Goal: Information Seeking & Learning: Compare options

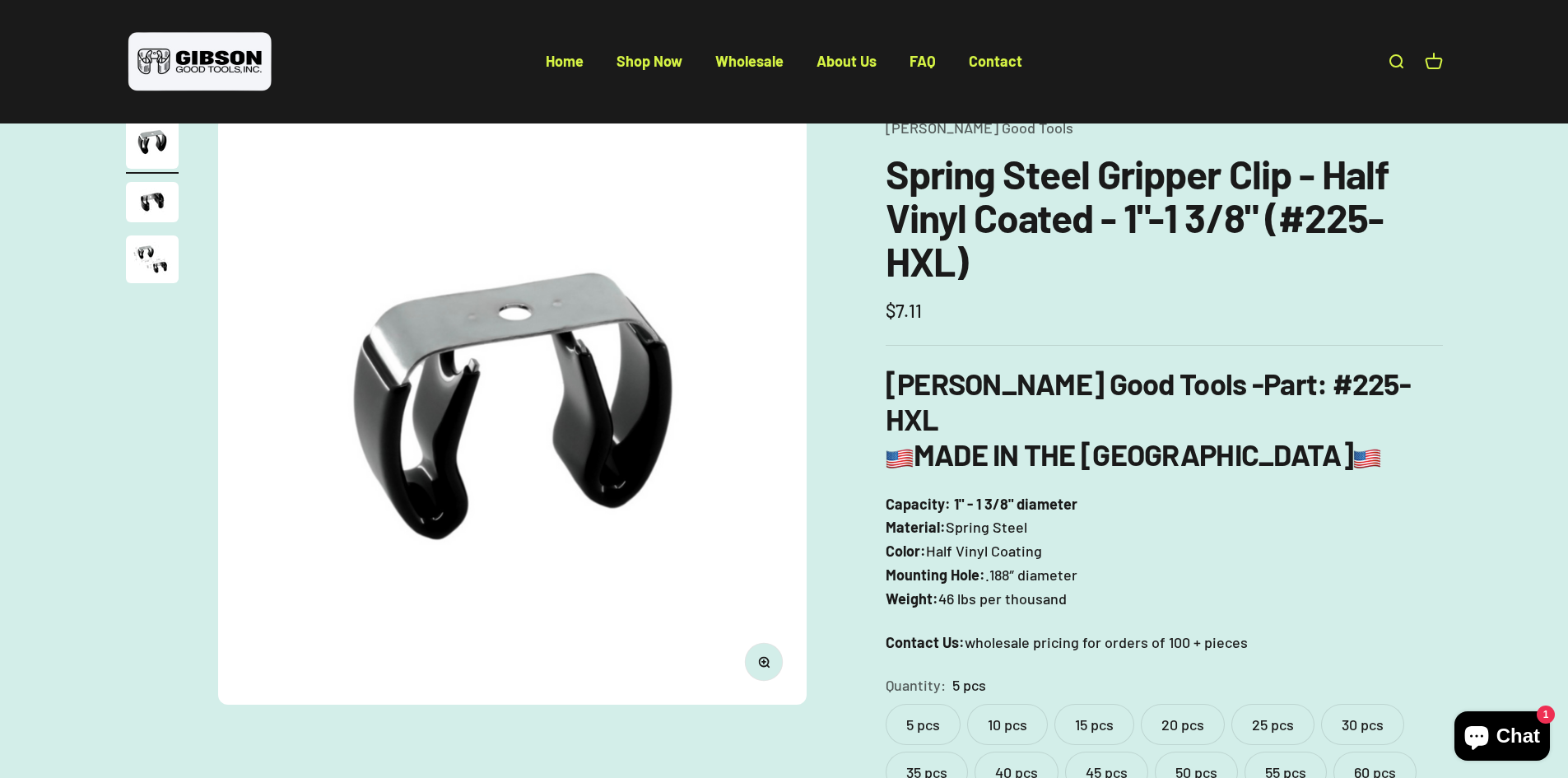
scroll to position [82, 0]
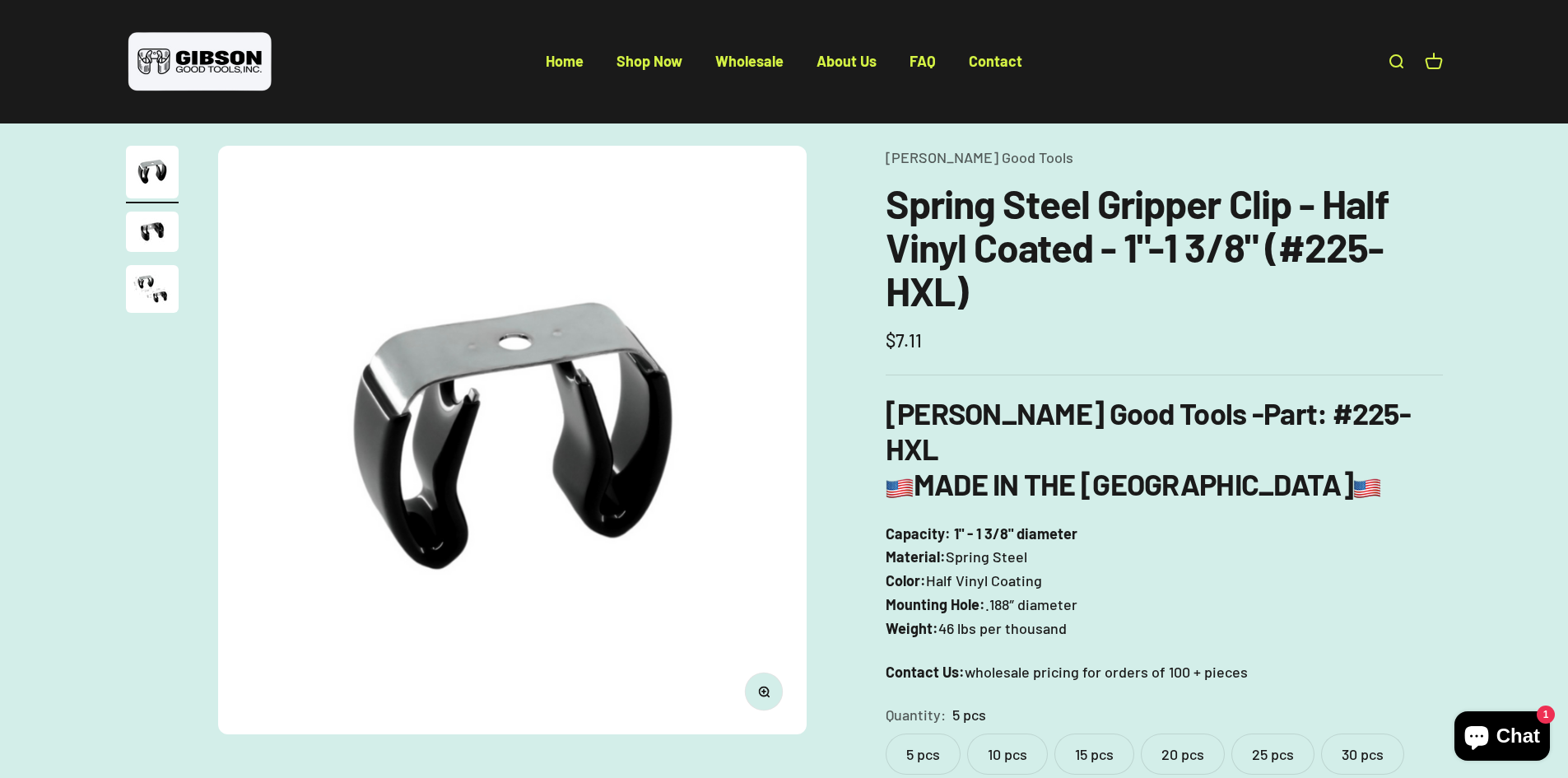
drag, startPoint x: 987, startPoint y: 569, endPoint x: 1002, endPoint y: 569, distance: 15.0
click at [1002, 592] on span ".188″ diameter" at bounding box center [1031, 604] width 92 height 24
click at [1093, 571] on p "Capacity: 1" - 1 3/8" diameter Material: Spring Steel Color: Half Vinyl Coating…" at bounding box center [1164, 582] width 557 height 118
drag, startPoint x: 1018, startPoint y: 569, endPoint x: 982, endPoint y: 563, distance: 36.5
click at [982, 563] on p "Capacity: 1" - 1 3/8" diameter Material: Spring Steel Color: Half Vinyl Coating…" at bounding box center [1164, 582] width 557 height 118
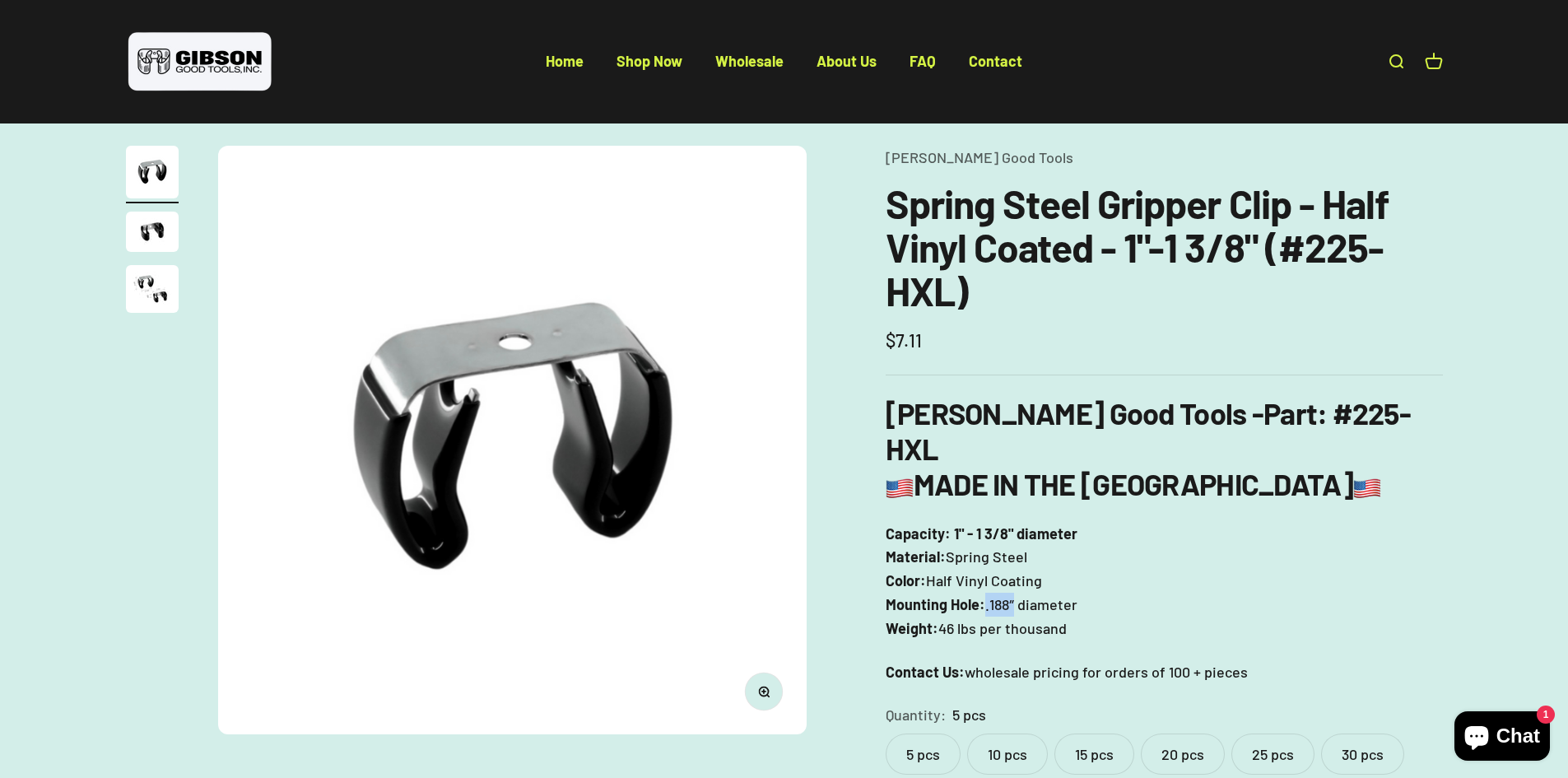
click at [145, 281] on img "Go to item 3" at bounding box center [152, 288] width 52 height 47
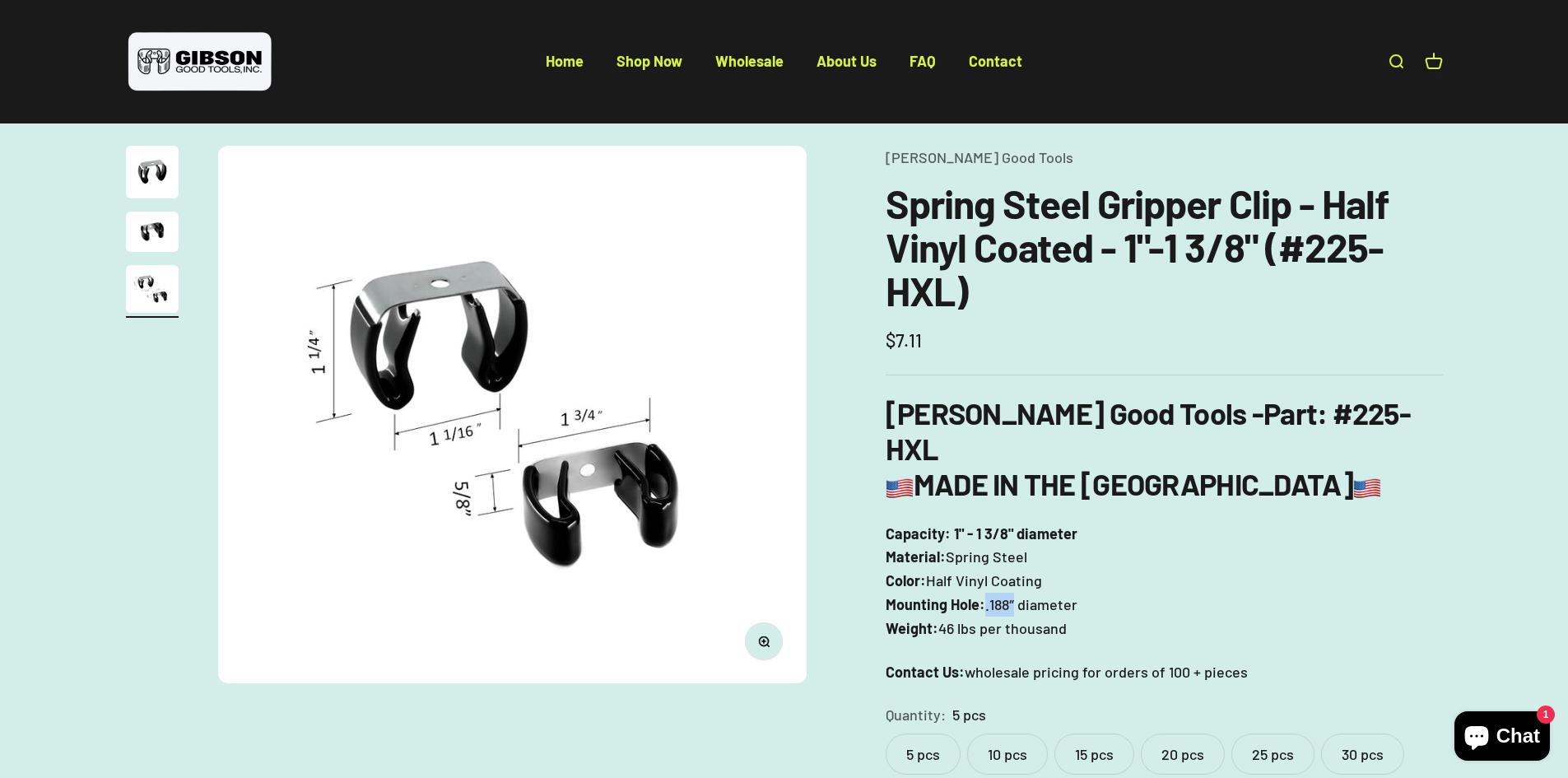
click at [1140, 661] on p "Contact Us: wholesale pricing for orders of 100 + pieces" at bounding box center [1164, 672] width 557 height 24
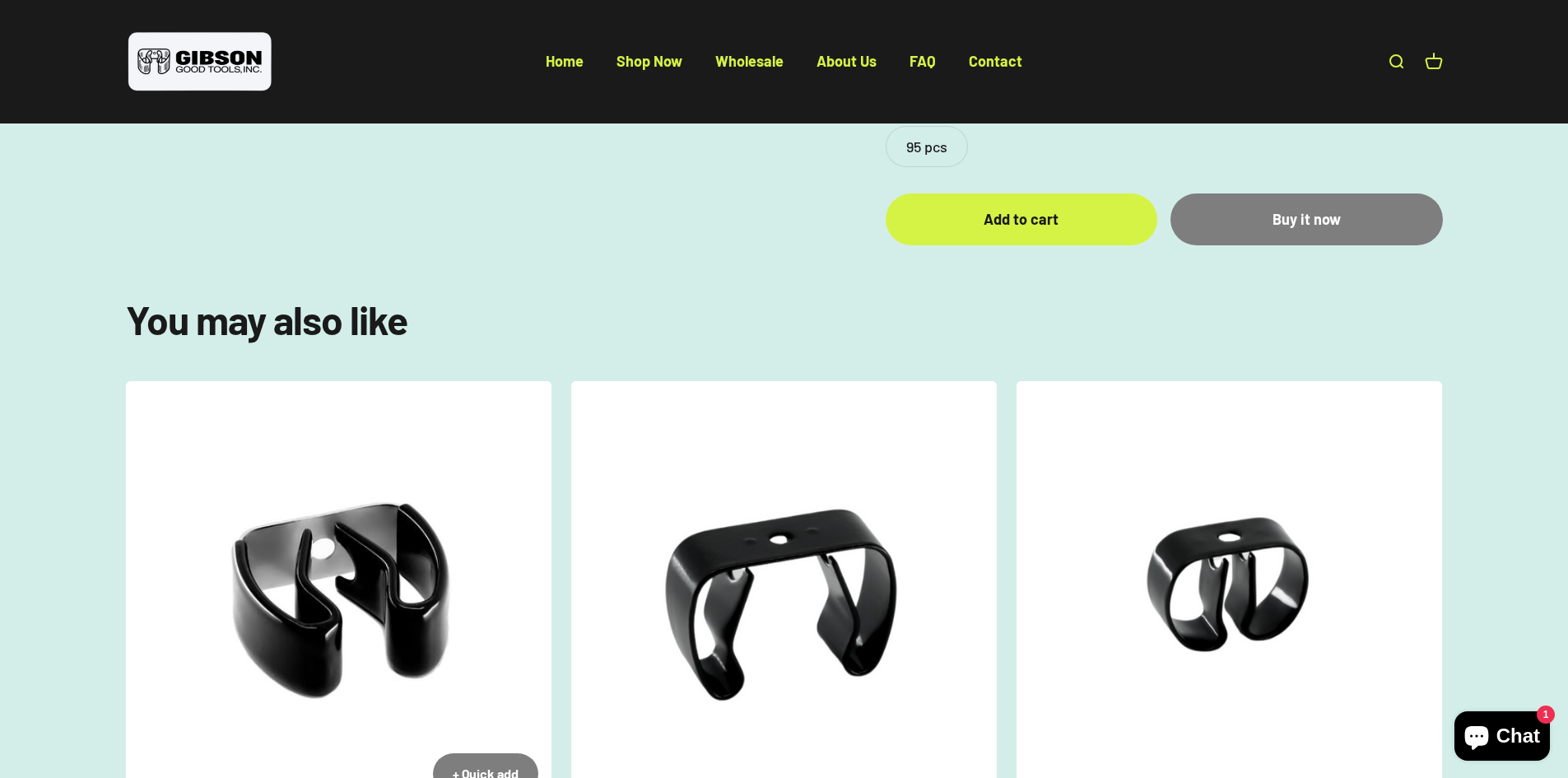
scroll to position [1070, 0]
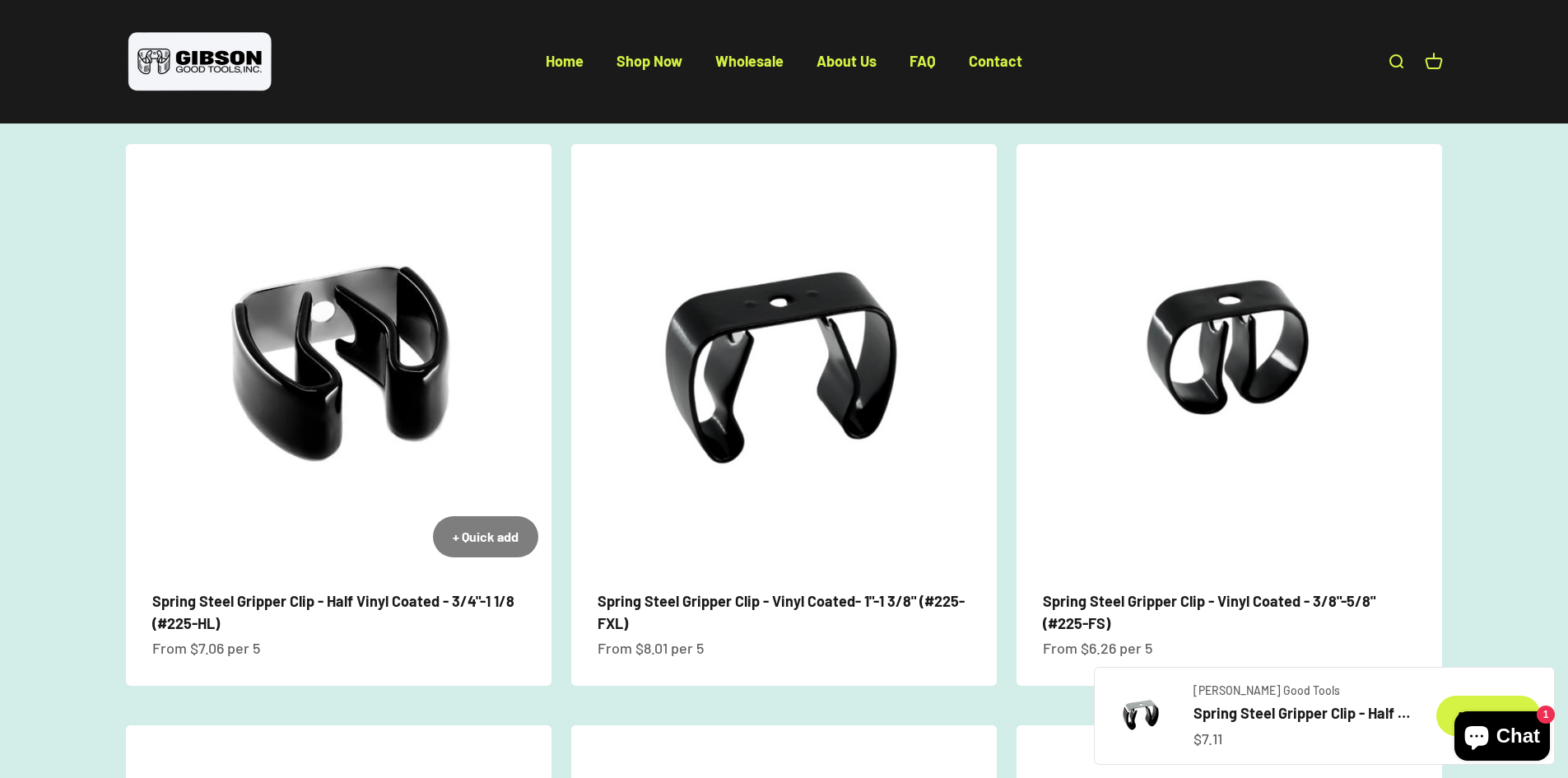
click at [392, 374] on img at bounding box center [339, 356] width 426 height 426
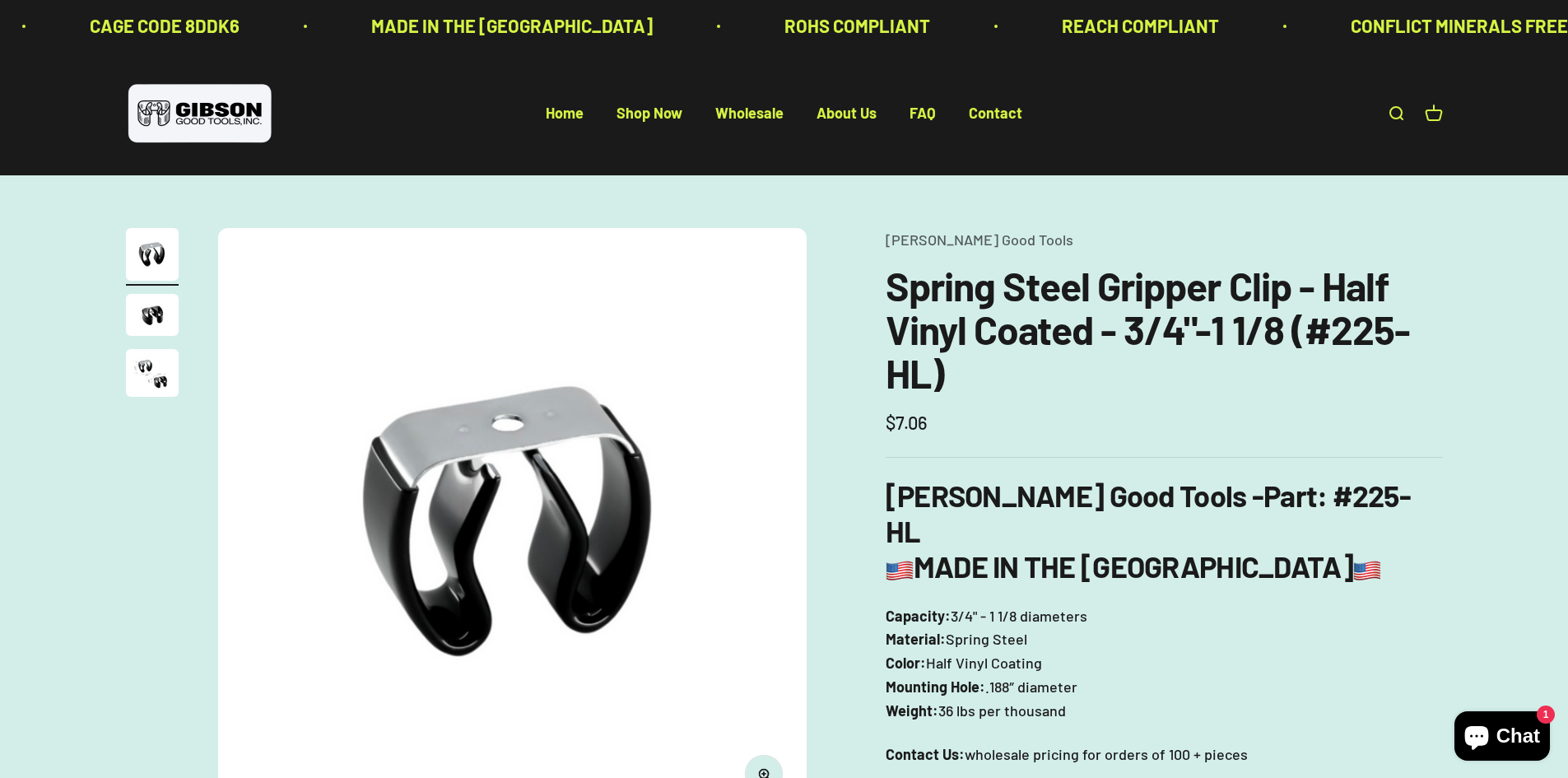
scroll to position [82, 0]
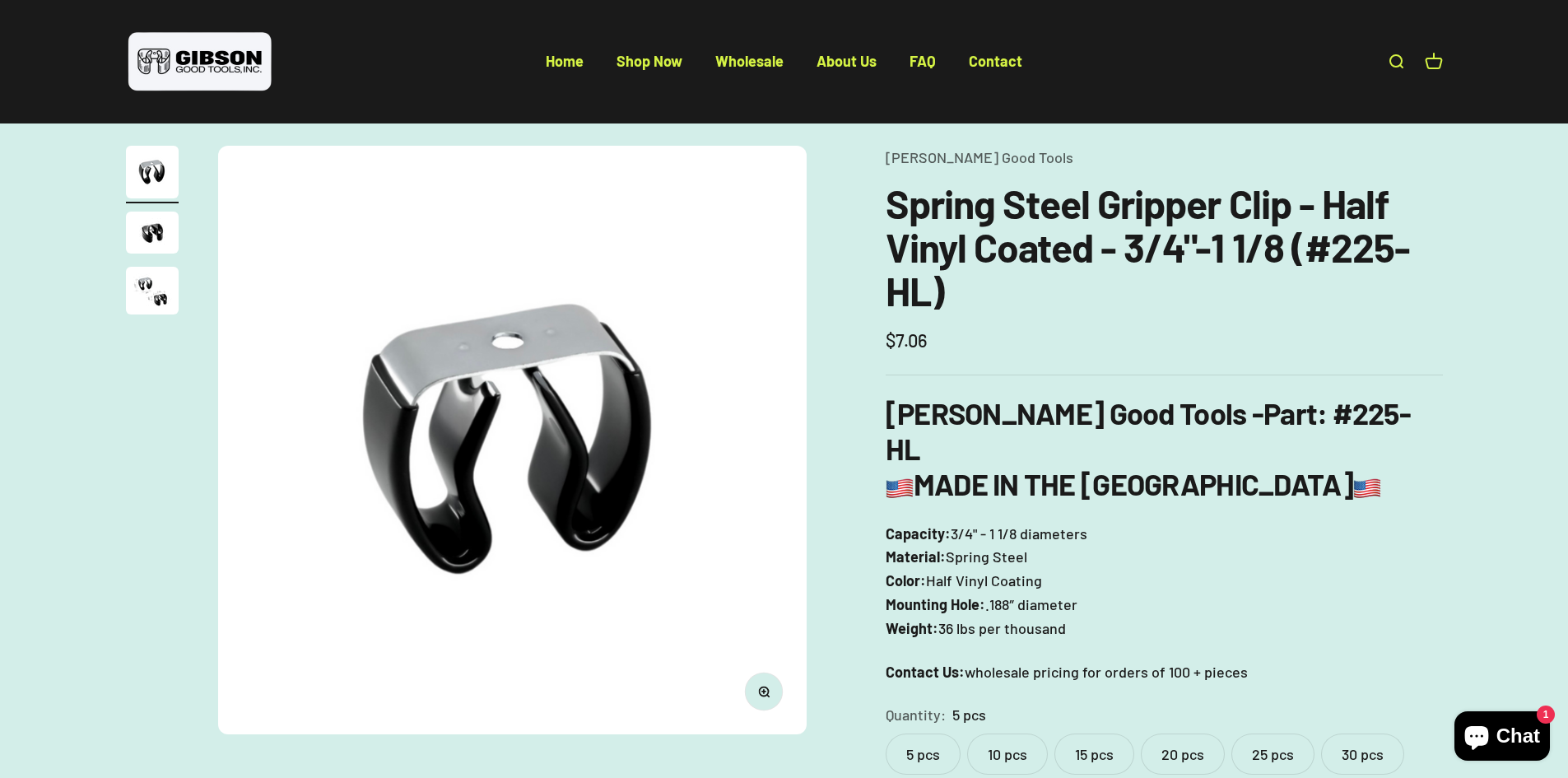
click at [156, 239] on img "Go to item 2" at bounding box center [152, 232] width 52 height 42
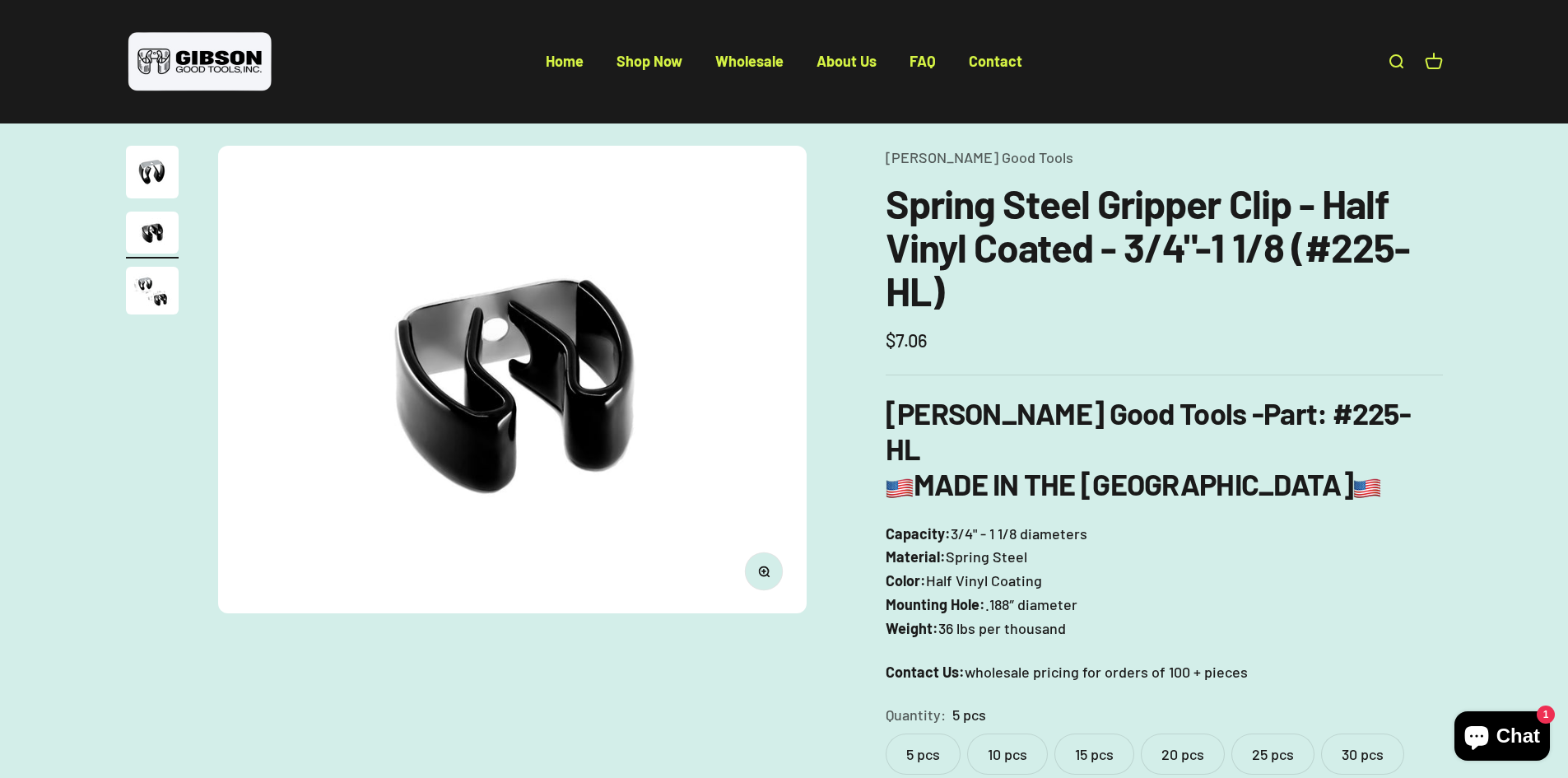
scroll to position [0, 0]
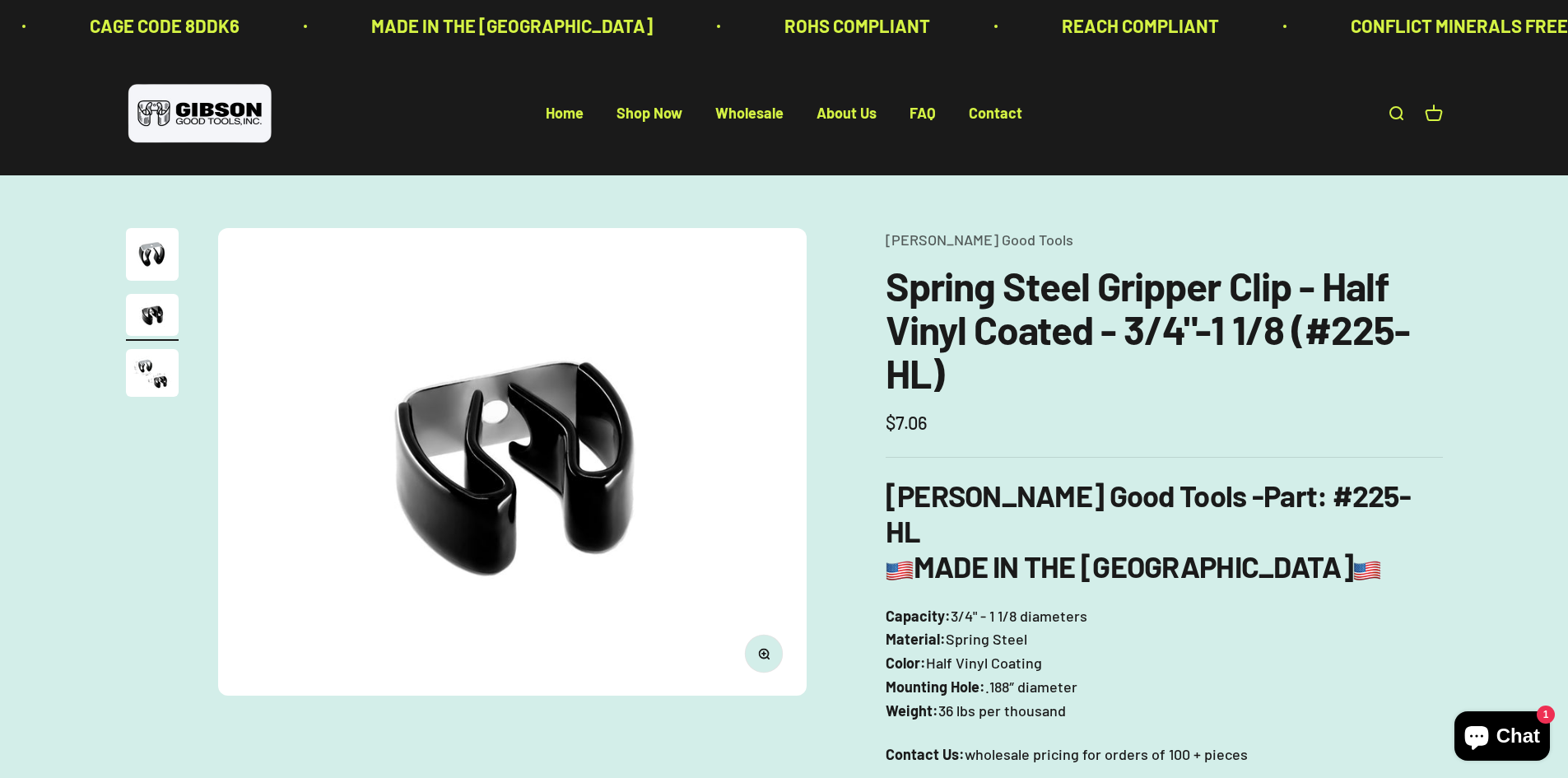
click at [29, 431] on div "Zoom Go to item 1 Go to item 2 Go to item 3 Gibson Good Tools Spring Steel Grip…" at bounding box center [784, 664] width 1568 height 977
click at [136, 516] on product-gallery "Zoom Go to item 1 Go to item 2 Go to item 3" at bounding box center [466, 462] width 680 height 468
click at [1470, 359] on div "Zoom Go to item 1 Go to item 2 Go to item 3 Gibson Good Tools Spring Steel Grip…" at bounding box center [784, 664] width 1568 height 977
click at [1410, 541] on h3 "Gibson Good Tools - Part : #225-HL MADE IN THE USA" at bounding box center [1164, 531] width 557 height 107
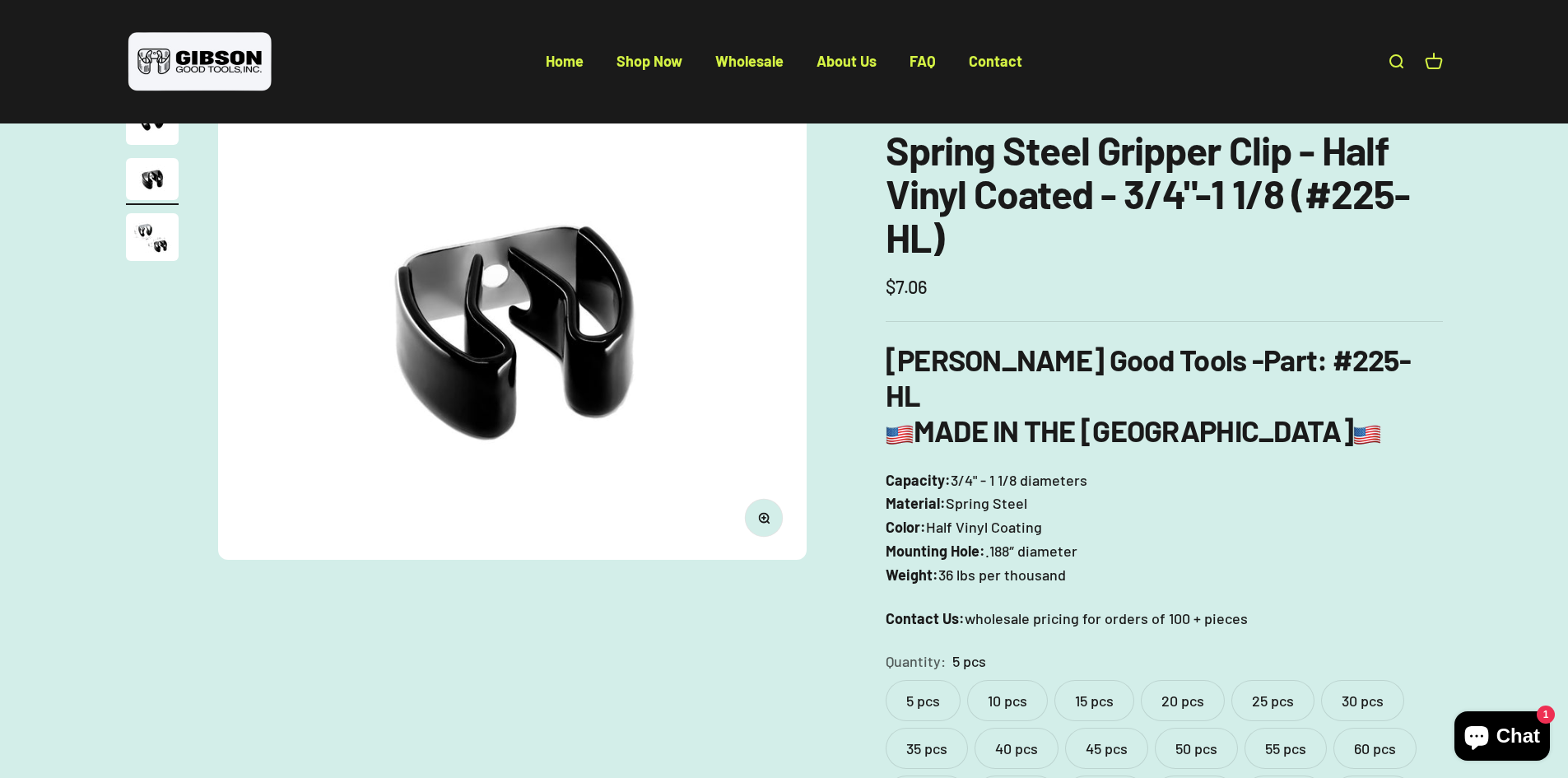
scroll to position [165, 0]
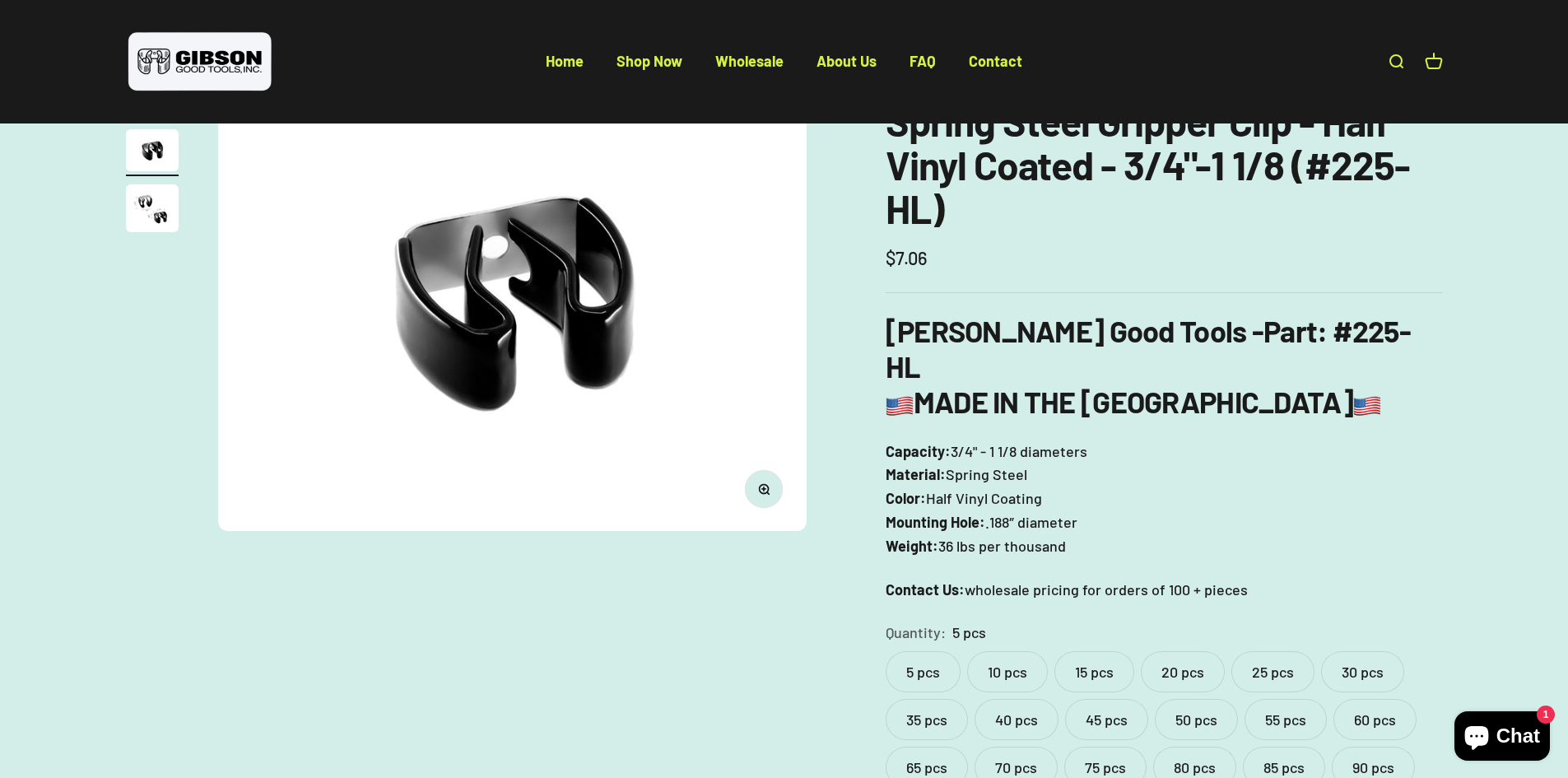
drag, startPoint x: 946, startPoint y: 414, endPoint x: 1068, endPoint y: 409, distance: 122.1
click at [1068, 439] on p "Capacity: 3/4" - 1 1/8 diameters Material: Spring Steel Color: Half Vinyl Coati…" at bounding box center [1164, 499] width 557 height 118
click at [1146, 439] on p "Capacity: 3/4" - 1 1/8 diameters Material: Spring Steel Color: Half Vinyl Coati…" at bounding box center [1164, 499] width 557 height 118
click at [968, 439] on p "Capacity: 3/4" - 1 1/8 diameters Material: Spring Steel Color: Half Vinyl Coati…" at bounding box center [1164, 499] width 557 height 118
click at [979, 439] on p "Capacity: 3/4" - 1 1/8 diameters Material: Spring Steel Color: Half Vinyl Coati…" at bounding box center [1164, 499] width 557 height 118
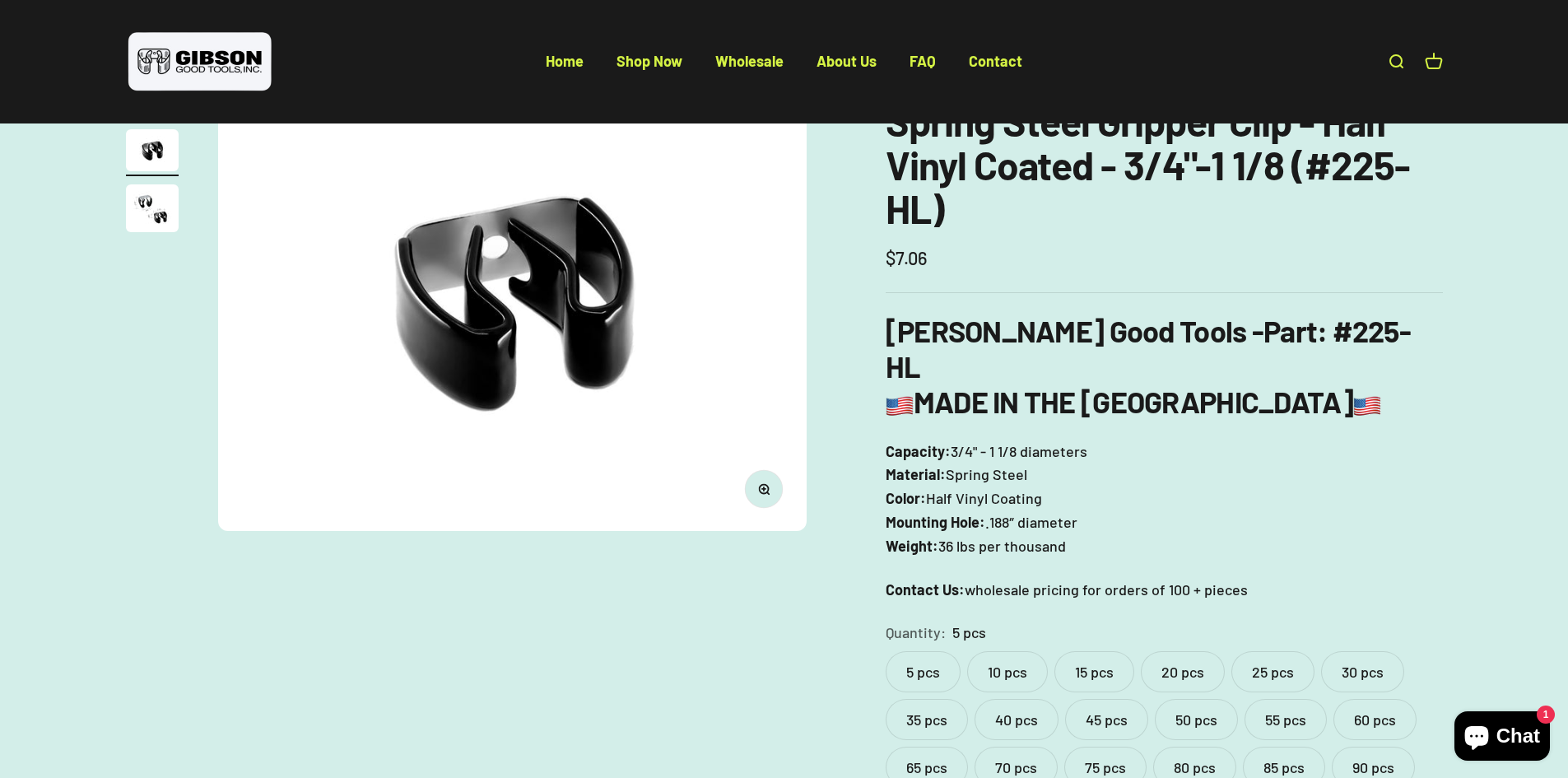
drag, startPoint x: 954, startPoint y: 416, endPoint x: 1037, endPoint y: 420, distance: 83.1
click at [1037, 439] on p "Capacity: 3/4" - 1 1/8 diameters Material: Spring Steel Color: Half Vinyl Coati…" at bounding box center [1164, 499] width 557 height 118
click at [983, 463] on span "Spring Steel" at bounding box center [986, 475] width 82 height 24
drag, startPoint x: 957, startPoint y: 413, endPoint x: 1014, endPoint y: 413, distance: 57.0
click at [1014, 439] on p "Capacity: 3/4" - 1 1/8 diameters Material: Spring Steel Color: Half Vinyl Coati…" at bounding box center [1164, 499] width 557 height 118
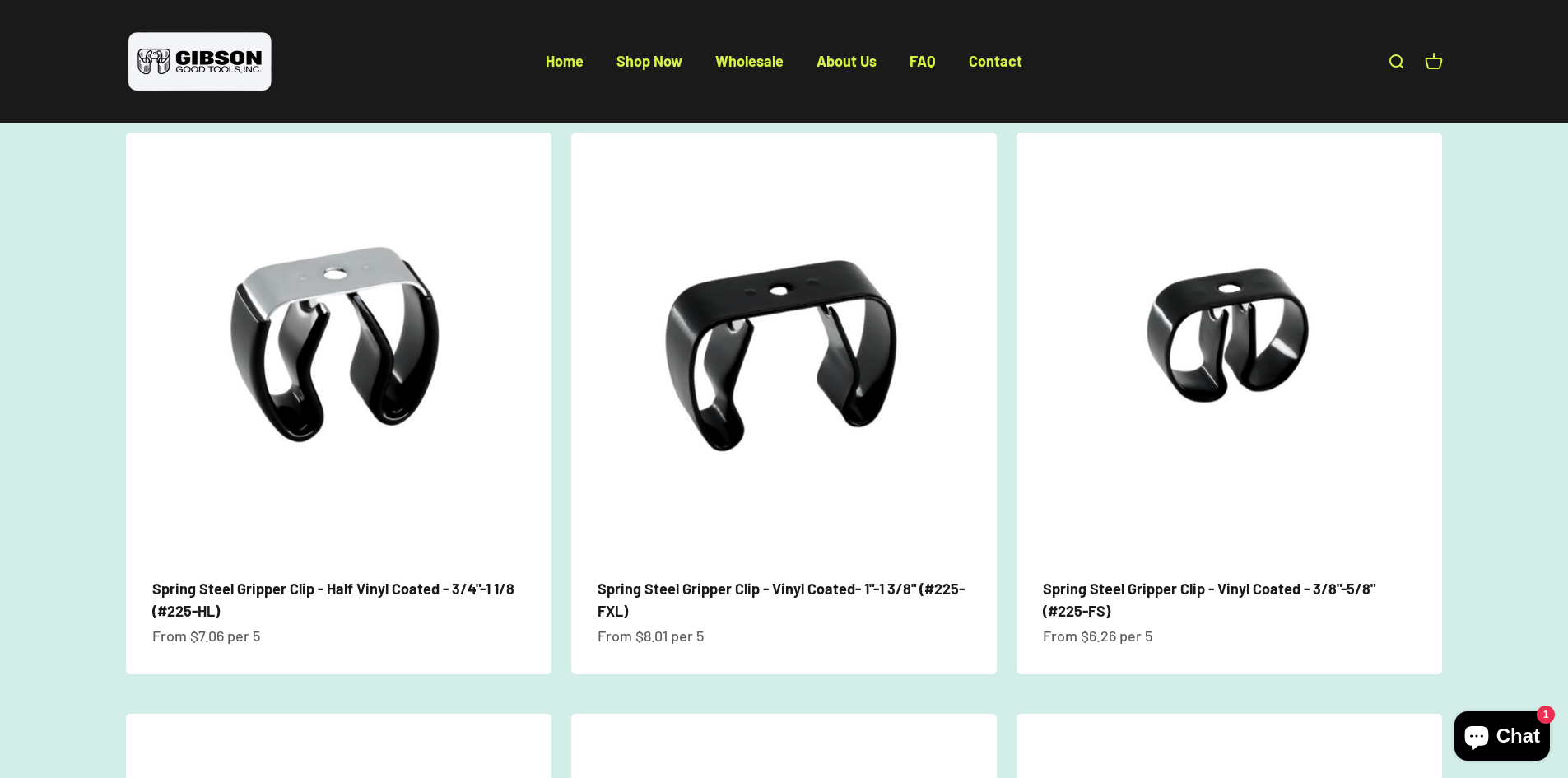
scroll to position [987, 0]
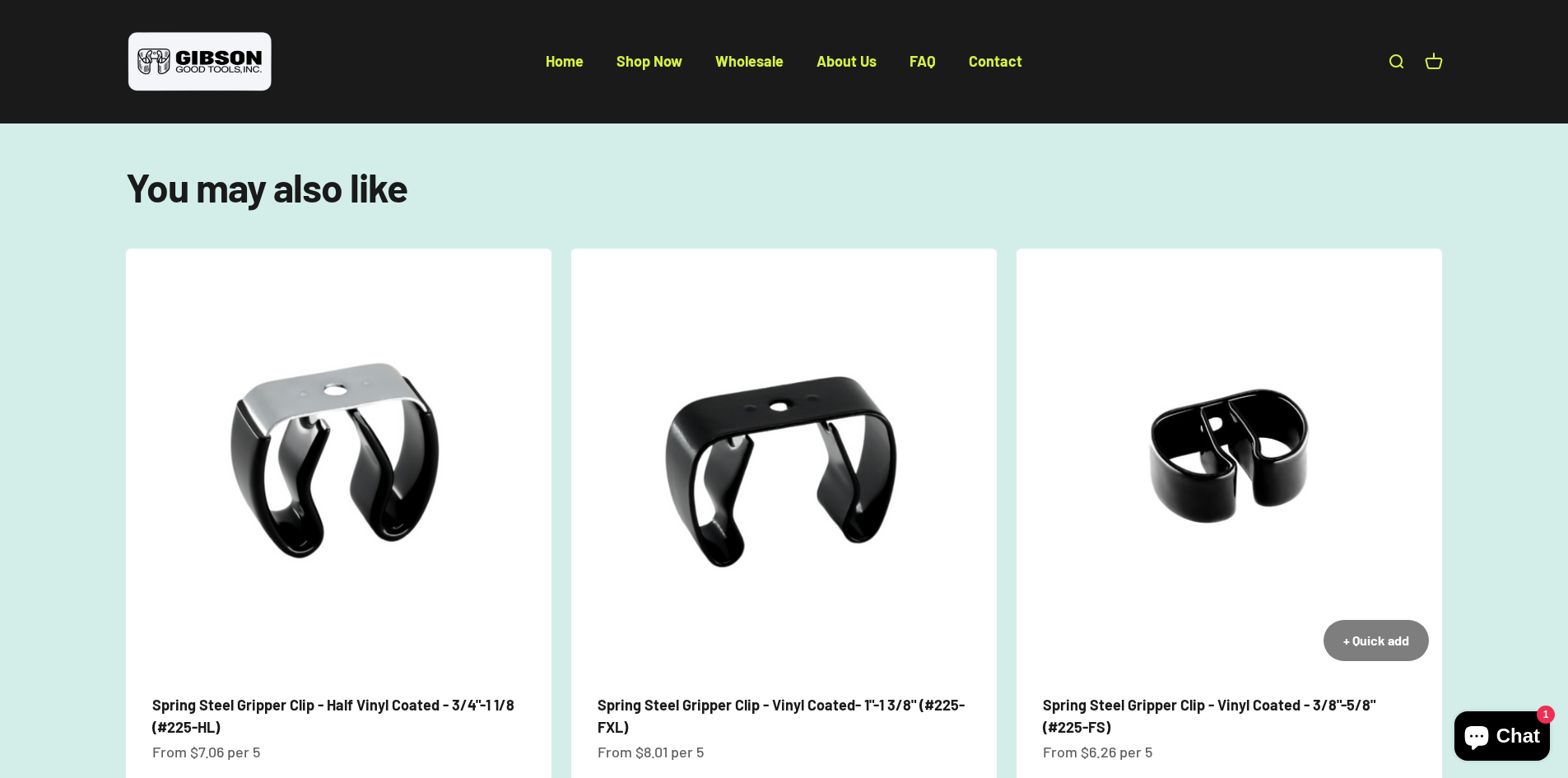
drag, startPoint x: 1361, startPoint y: 441, endPoint x: 1299, endPoint y: 437, distance: 62.1
click at [1299, 437] on img at bounding box center [1229, 461] width 426 height 426
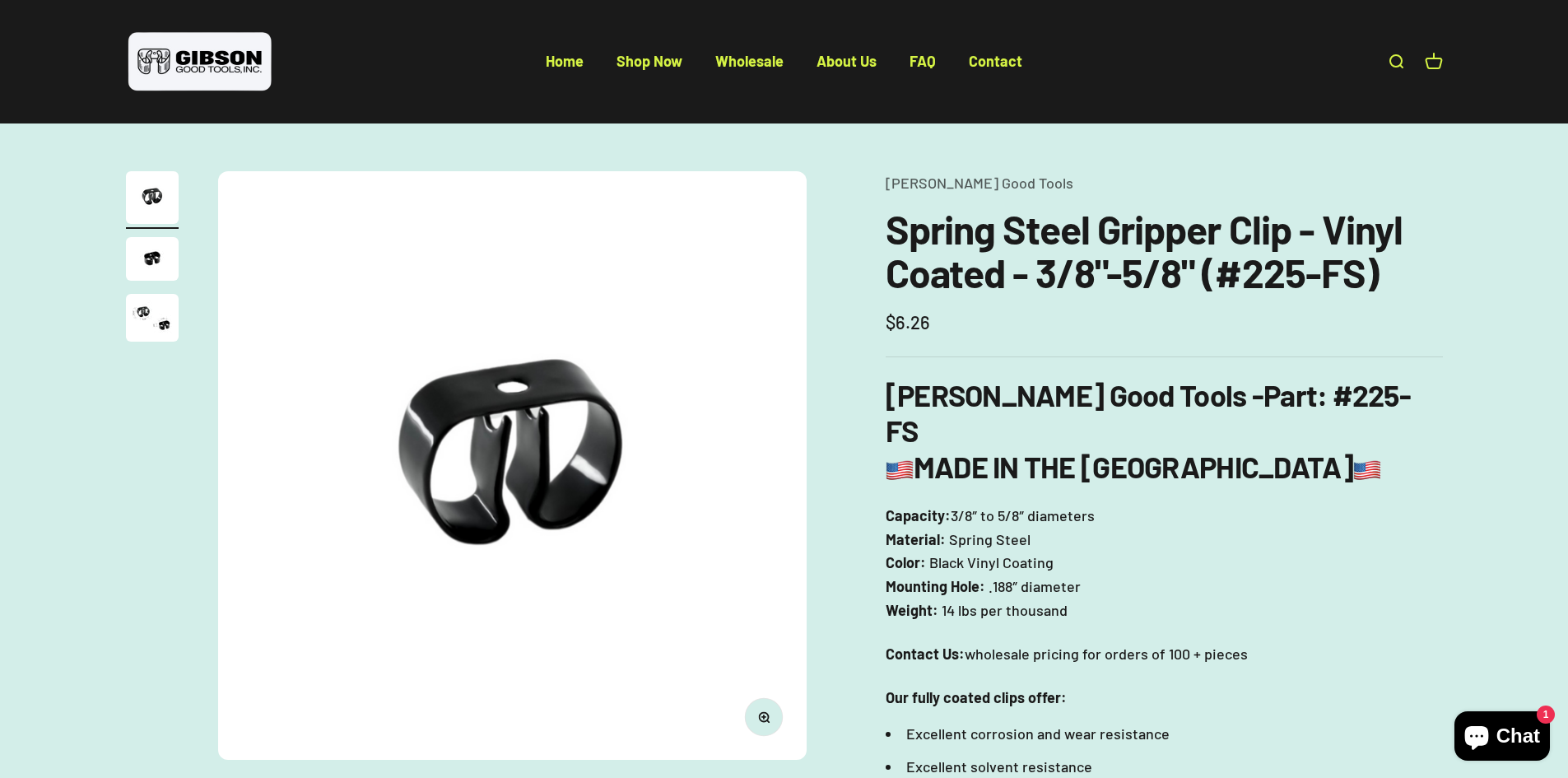
scroll to position [82, 0]
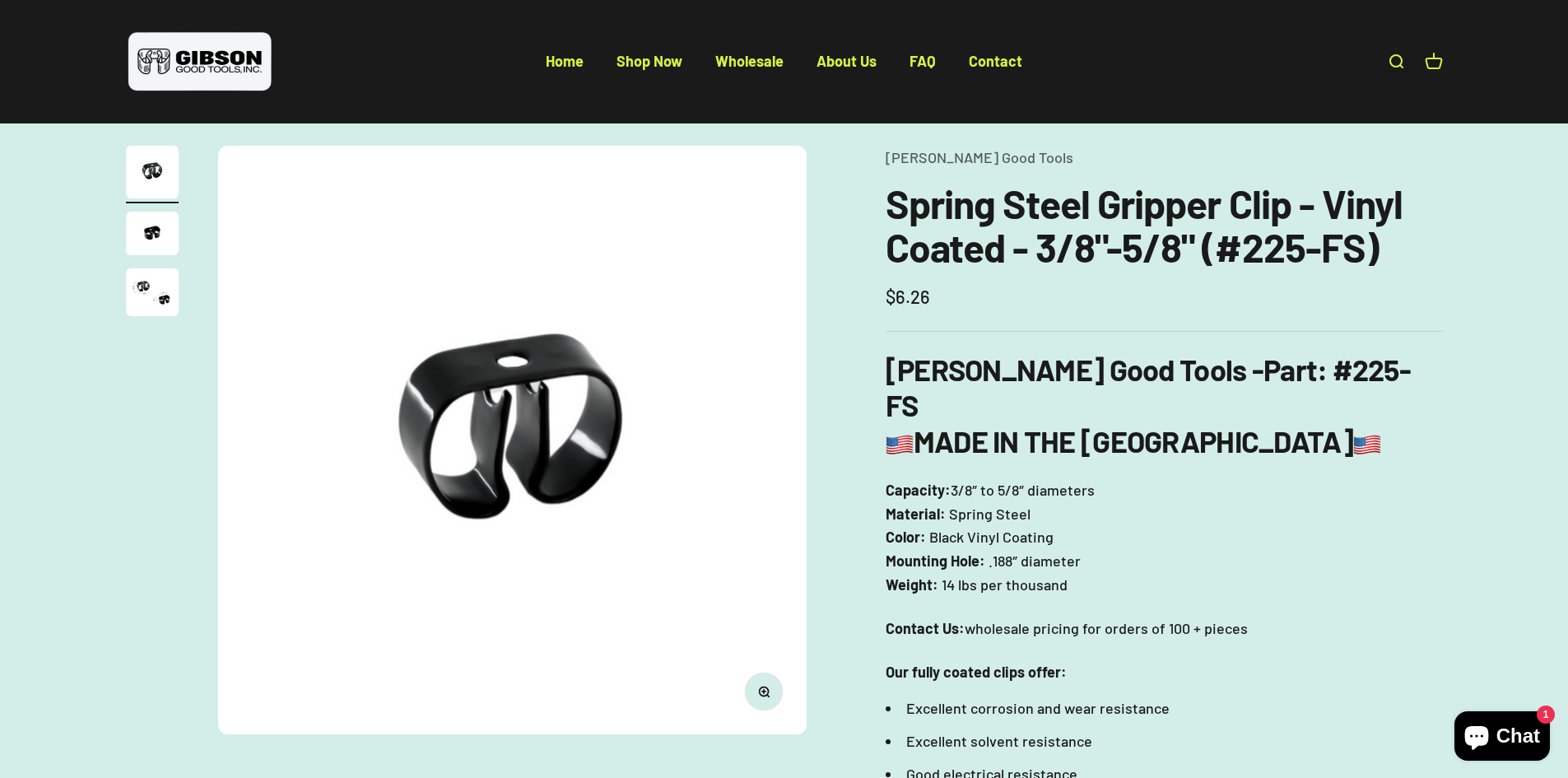
click at [1069, 478] on p "Capacity: 3/8″ to 5/8″ diameters Material: Spring Steel Color: Black Vinyl Coat…" at bounding box center [1164, 537] width 557 height 118
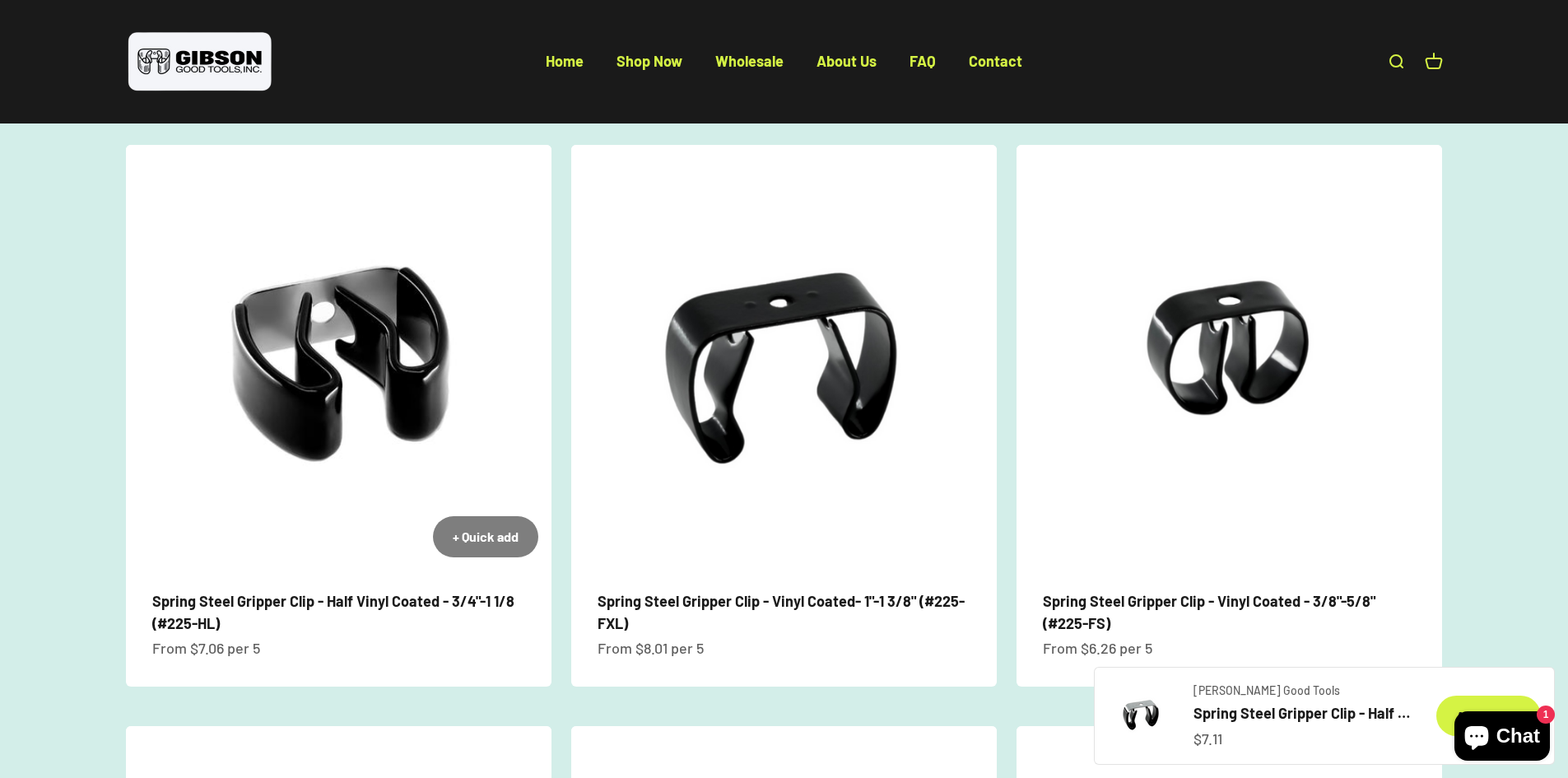
scroll to position [1091, 0]
click at [398, 347] on img at bounding box center [339, 357] width 426 height 426
